Goal: Share content

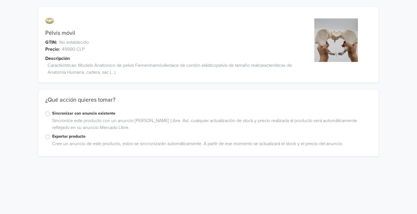
click at [52, 138] on label "Exportar producto" at bounding box center [212, 137] width 320 height 6
click at [0, 0] on input "Exportar producto" at bounding box center [0, 0] width 0 height 0
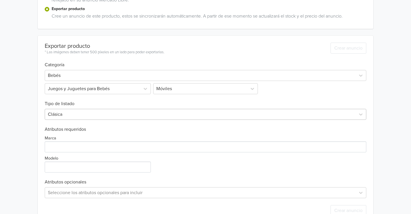
scroll to position [144, 0]
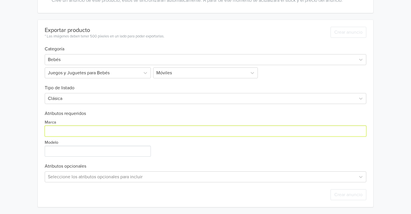
click at [168, 128] on input "Marca" at bounding box center [206, 131] width 322 height 11
type input "M"
type input "LaMatroneria"
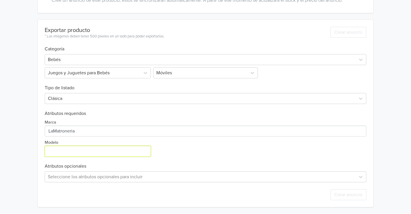
drag, startPoint x: 140, startPoint y: 148, endPoint x: 131, endPoint y: 142, distance: 11.0
click at [140, 148] on input "Modelo" at bounding box center [98, 151] width 106 height 11
type input "Pelvis"
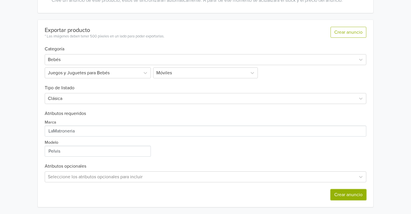
click at [350, 194] on button "Crear anuncio" at bounding box center [349, 195] width 36 height 11
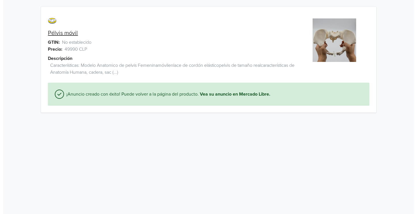
scroll to position [0, 0]
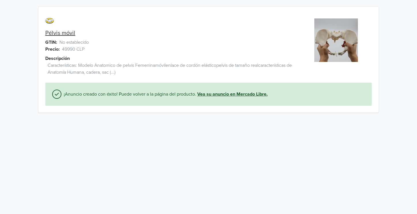
click at [223, 94] on link "Vea su anuncio en Mercado Libre." at bounding box center [232, 94] width 70 height 7
